Goal: Task Accomplishment & Management: Manage account settings

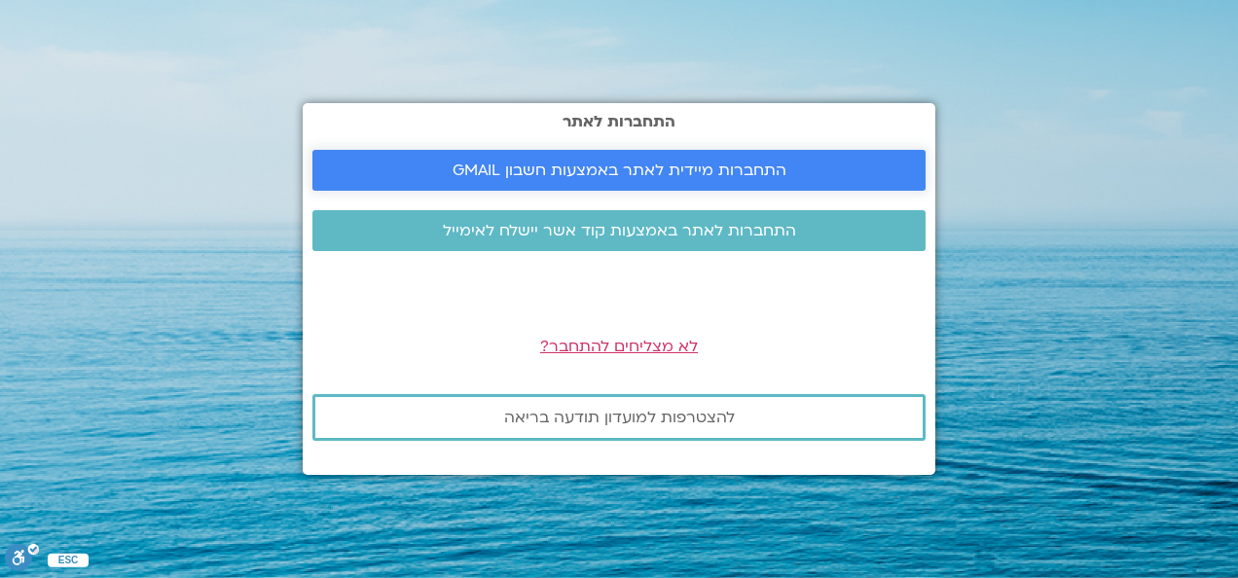
click at [683, 171] on span "התחברות מיידית לאתר באמצעות חשבון GMAIL" at bounding box center [620, 171] width 334 height 18
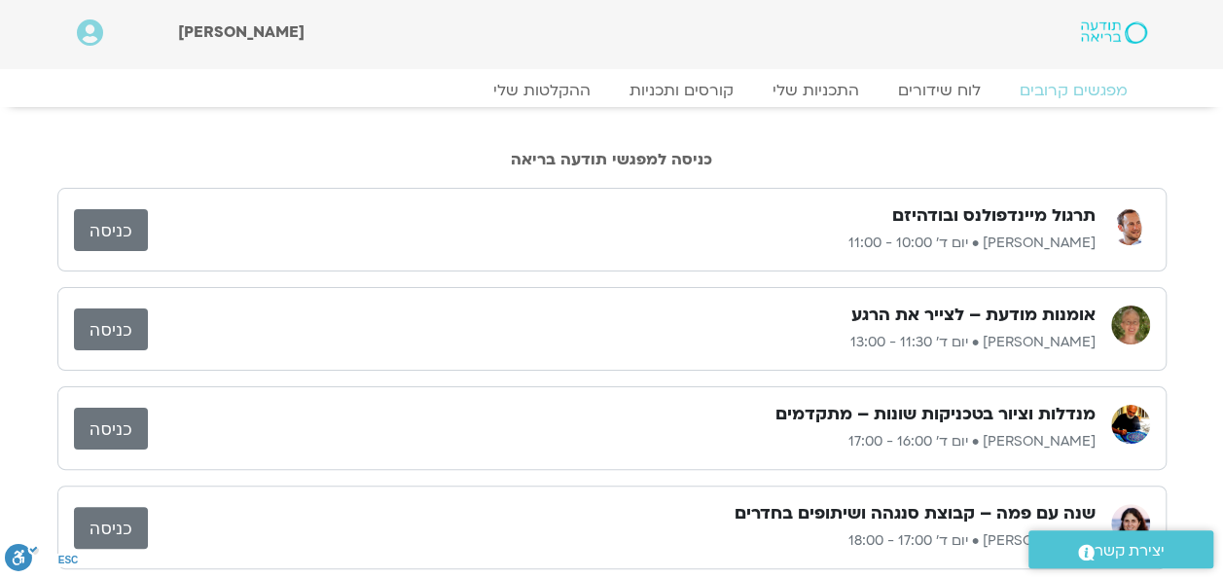
click at [113, 328] on link "כניסה" at bounding box center [111, 330] width 74 height 42
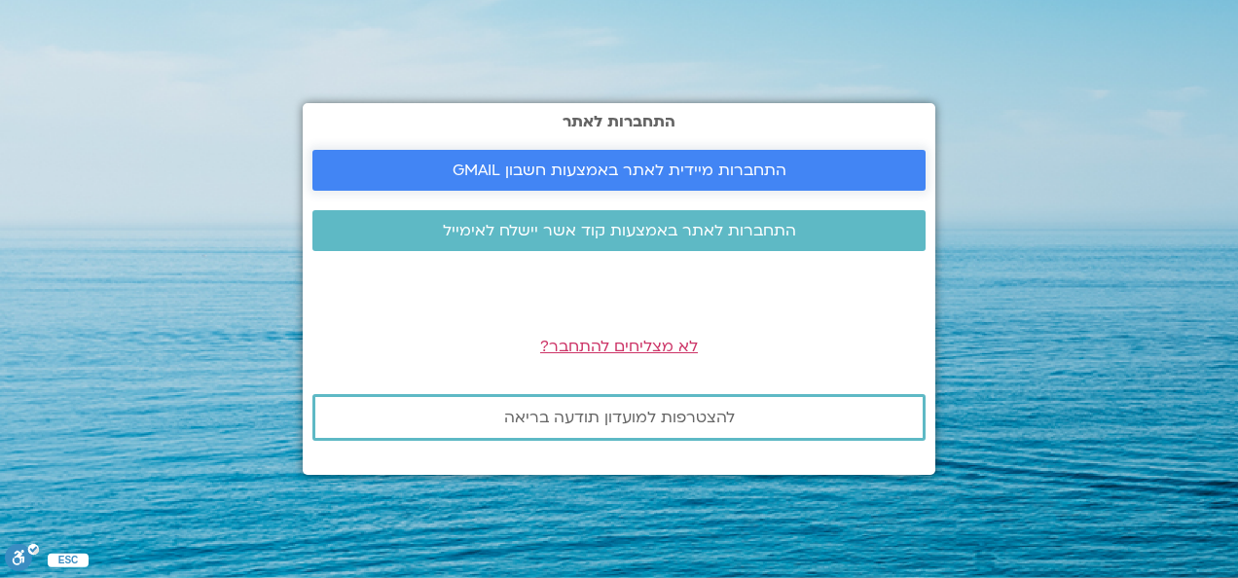
click at [648, 175] on span "התחברות מיידית לאתר באמצעות חשבון GMAIL" at bounding box center [620, 171] width 334 height 18
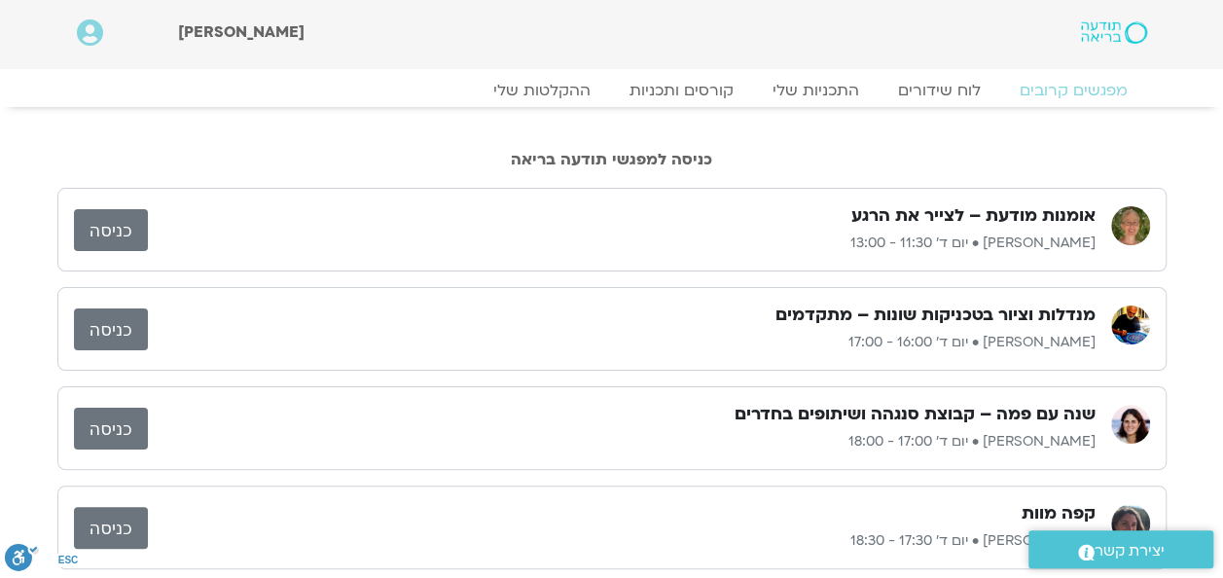
click at [111, 228] on link "כניסה" at bounding box center [111, 230] width 74 height 42
